Goal: Navigation & Orientation: Find specific page/section

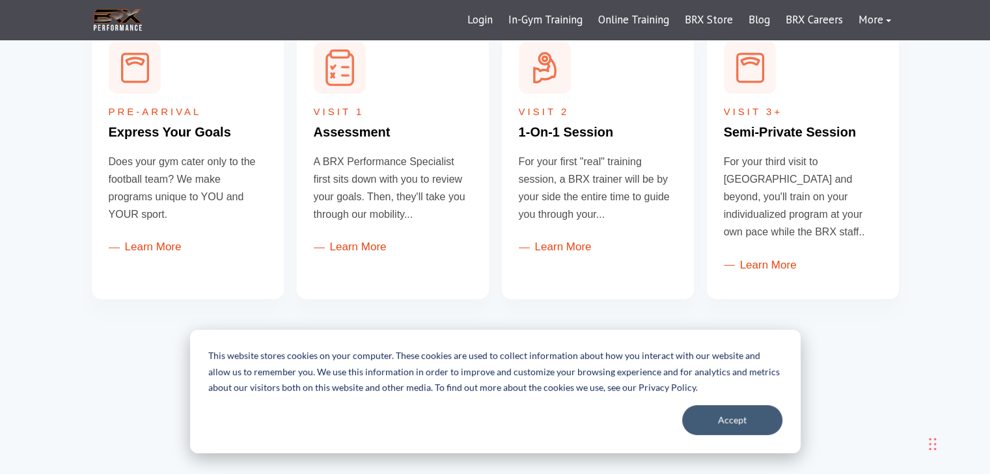
scroll to position [566, 0]
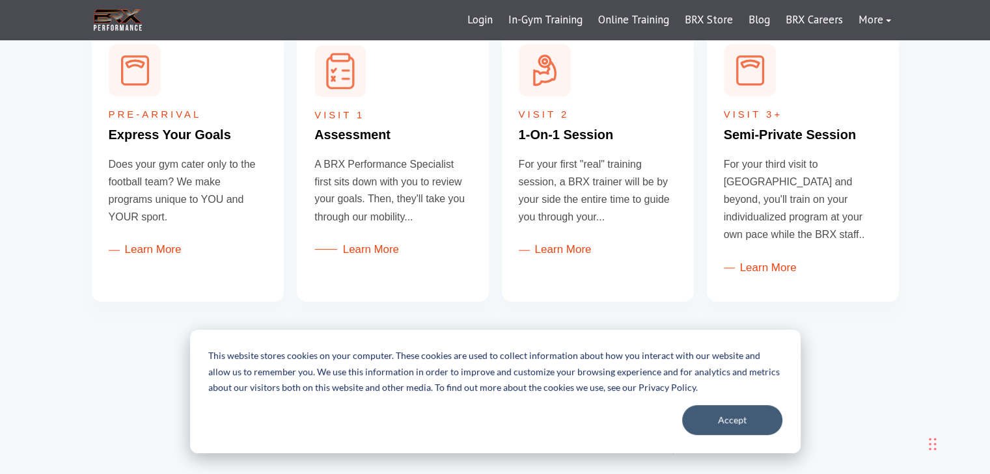
click at [357, 244] on link "Learn More" at bounding box center [356, 249] width 85 height 12
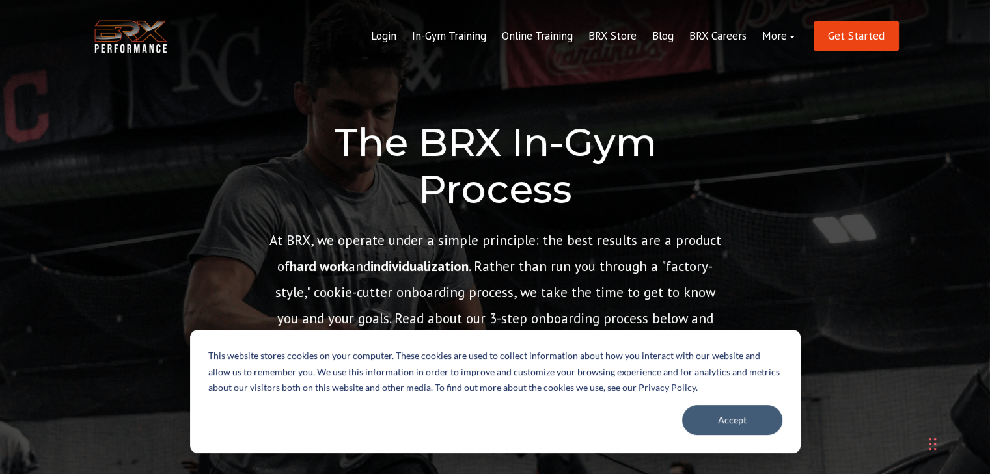
drag, startPoint x: 999, startPoint y: 46, endPoint x: 999, endPoint y: 31, distance: 15.0
click at [727, 29] on link "BRX Careers" at bounding box center [717, 36] width 73 height 31
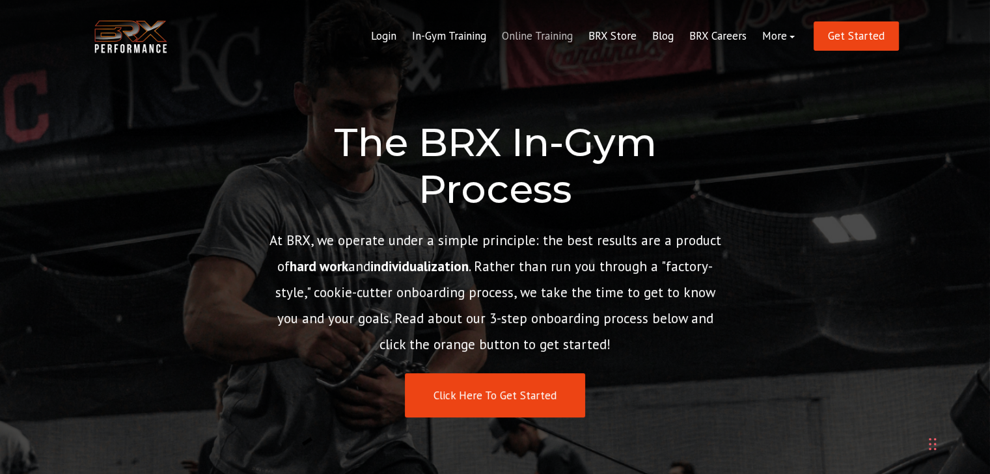
click at [559, 26] on link "Online Training" at bounding box center [537, 36] width 87 height 31
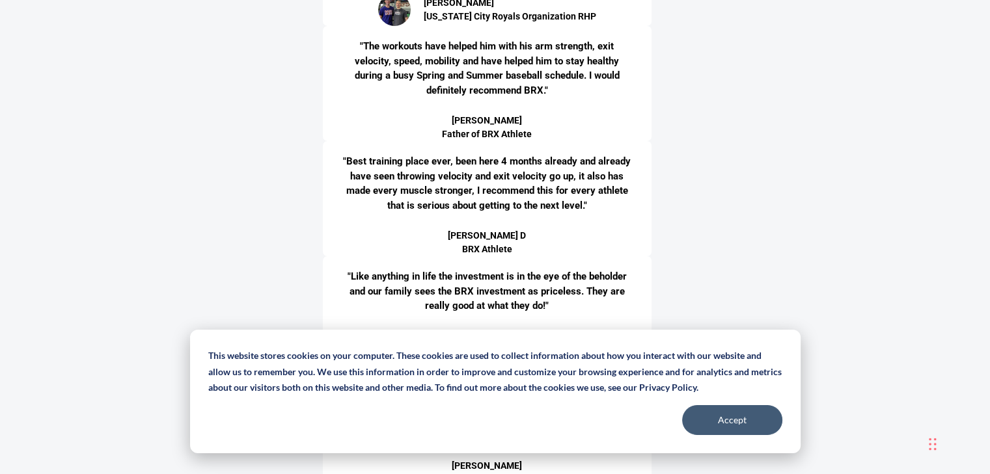
scroll to position [4304, 0]
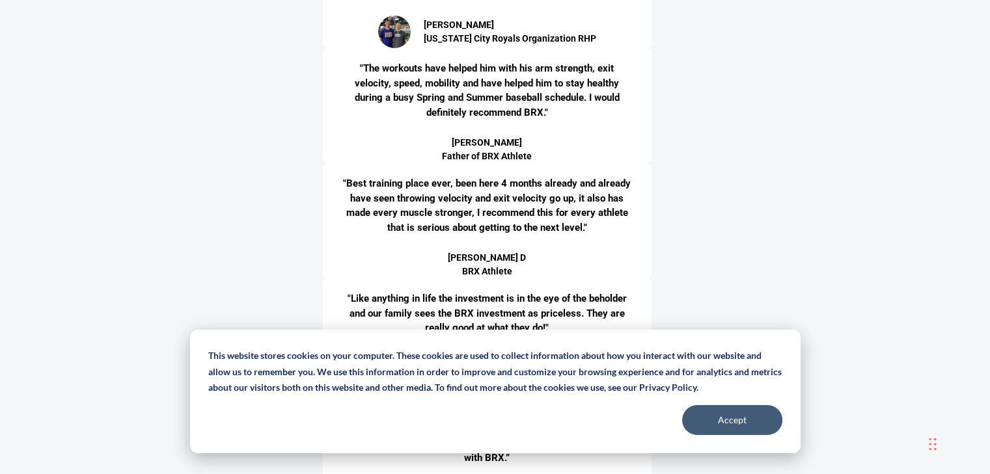
drag, startPoint x: 996, startPoint y: 33, endPoint x: 964, endPoint y: 286, distance: 255.8
click at [763, 418] on button "Accept" at bounding box center [732, 420] width 100 height 30
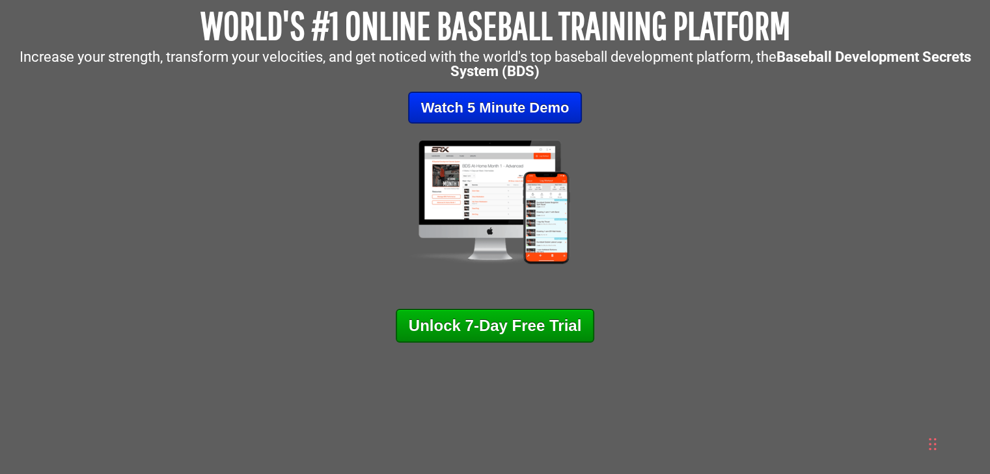
scroll to position [0, 0]
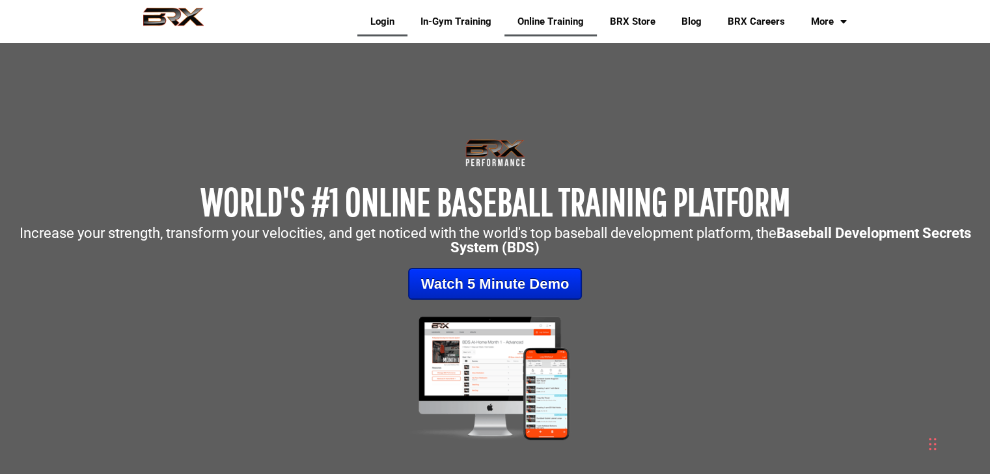
click at [377, 27] on link "Login" at bounding box center [382, 22] width 50 height 30
